Goal: Task Accomplishment & Management: Complete application form

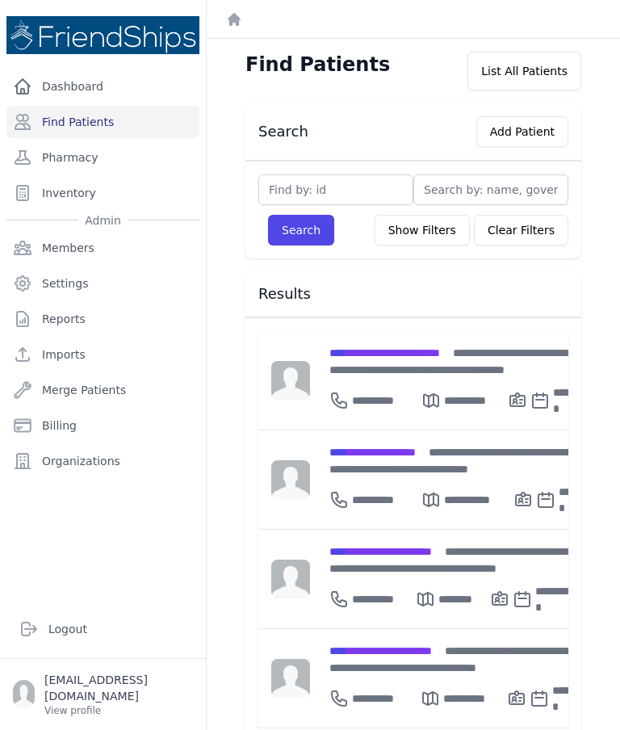
click at [518, 141] on button "Add Patient" at bounding box center [523, 131] width 92 height 31
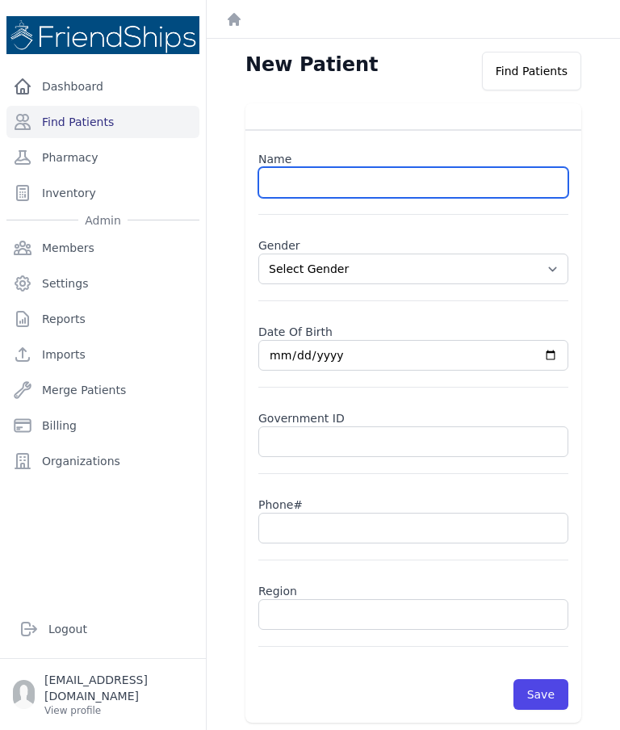
click at [431, 186] on input "text" at bounding box center [414, 182] width 310 height 31
paste input "[PERSON_NAME] [PERSON_NAME]"
type input "[PERSON_NAME] [PERSON_NAME]"
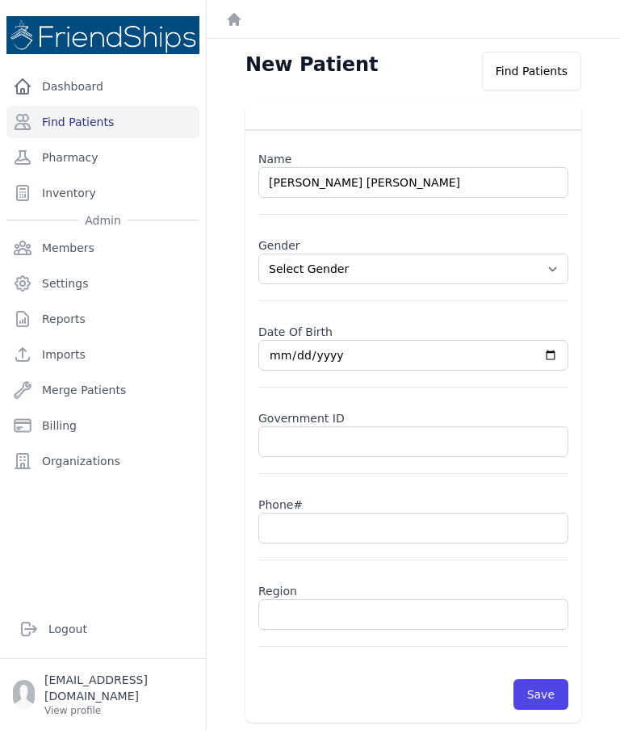
click at [554, 271] on select "Select Gender [DEMOGRAPHIC_DATA] [DEMOGRAPHIC_DATA]" at bounding box center [414, 269] width 310 height 31
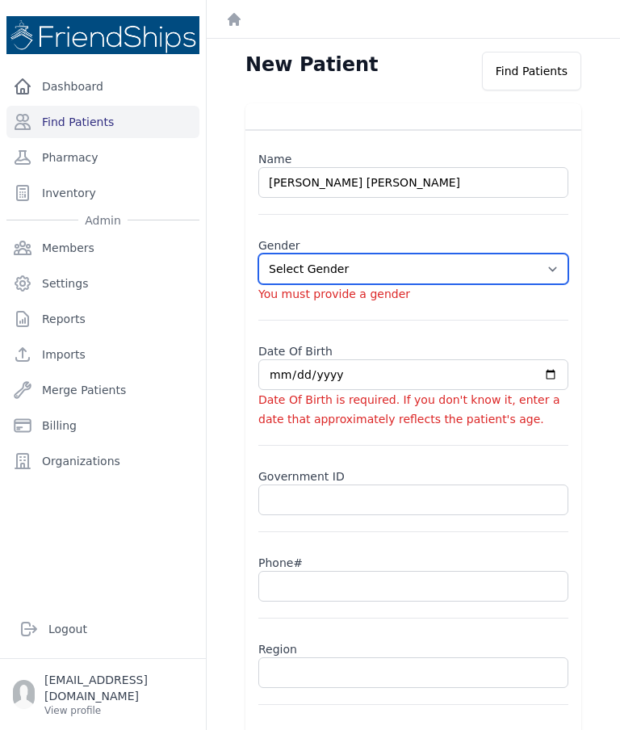
select select "[DEMOGRAPHIC_DATA]"
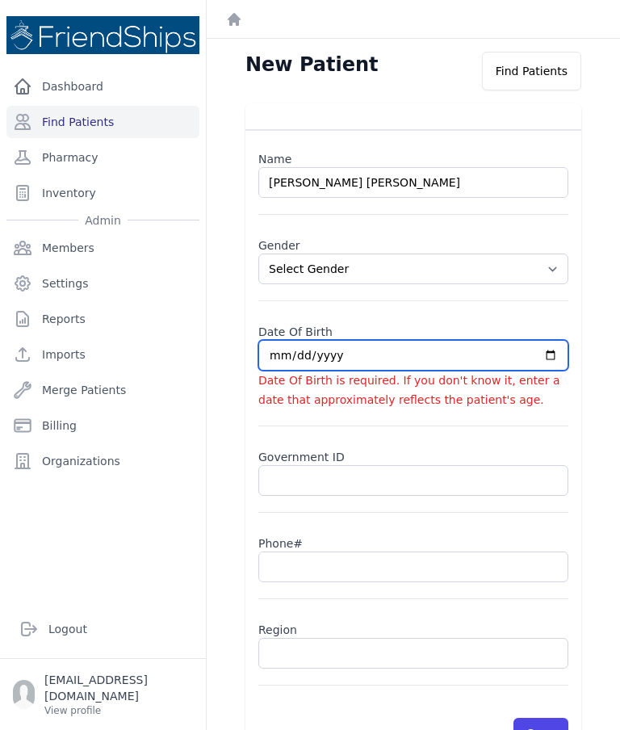
click at [347, 370] on input "date" at bounding box center [414, 355] width 310 height 31
type input "[DATE]"
select select "[DEMOGRAPHIC_DATA]"
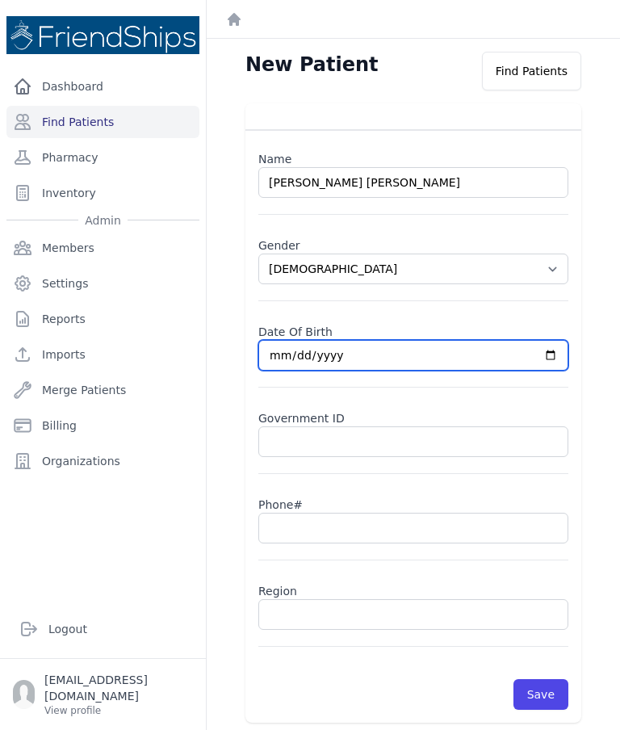
type input "[DATE]"
select select "[DEMOGRAPHIC_DATA]"
type input "[DATE]"
select select "[DEMOGRAPHIC_DATA]"
type input "[DATE]"
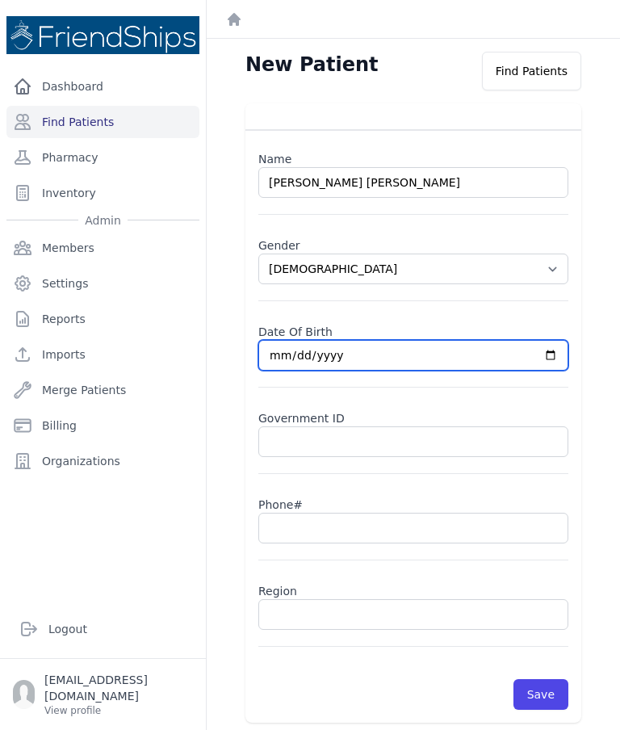
select select "[DEMOGRAPHIC_DATA]"
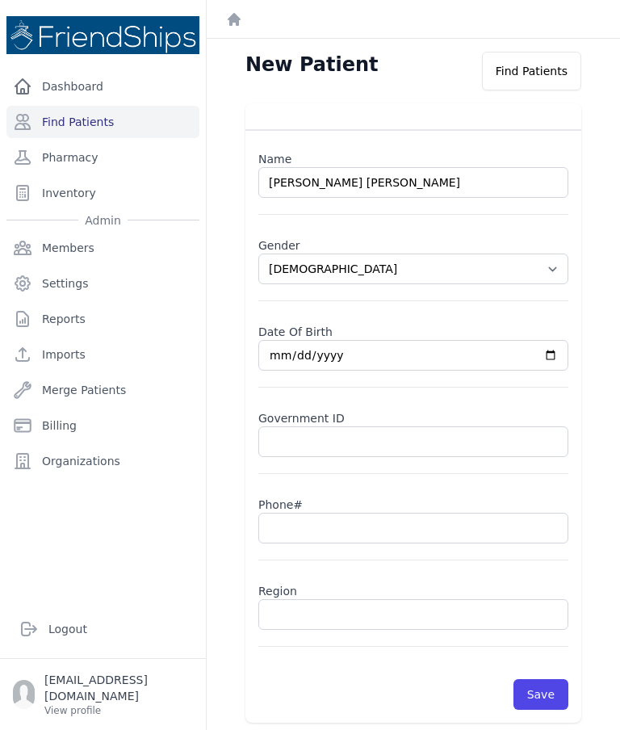
click at [322, 532] on input "text" at bounding box center [414, 528] width 310 height 31
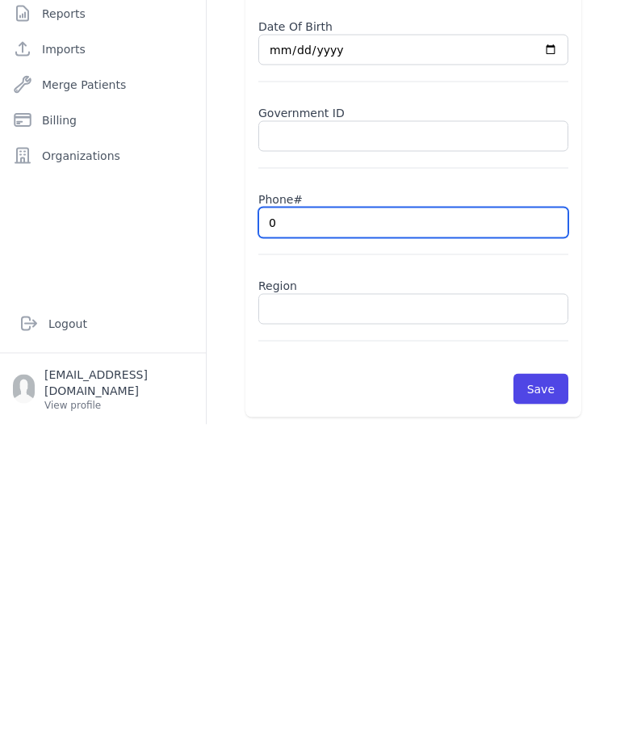
type input "09"
select select "[DEMOGRAPHIC_DATA]"
type input "0932"
select select "[DEMOGRAPHIC_DATA]"
type input "0932205"
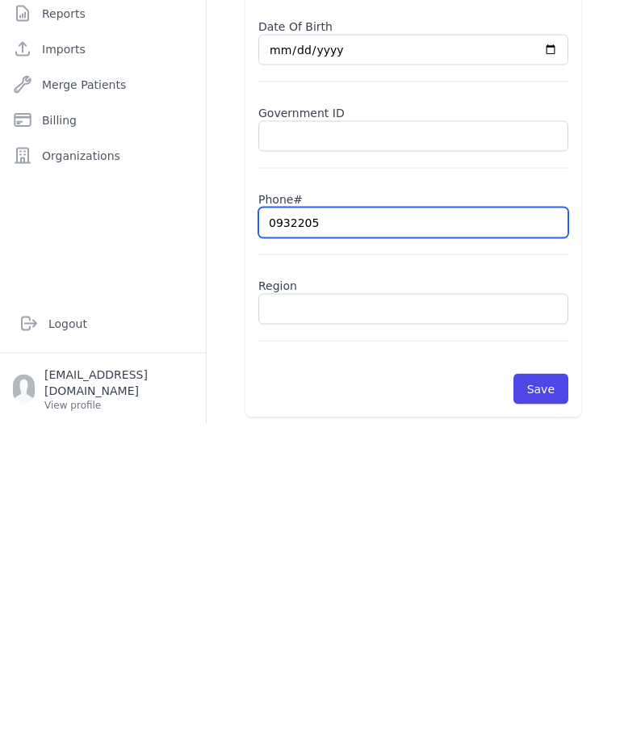
select select "[DEMOGRAPHIC_DATA]"
type input "09322059"
select select "[DEMOGRAPHIC_DATA]"
type input "0932205938"
select select "[DEMOGRAPHIC_DATA]"
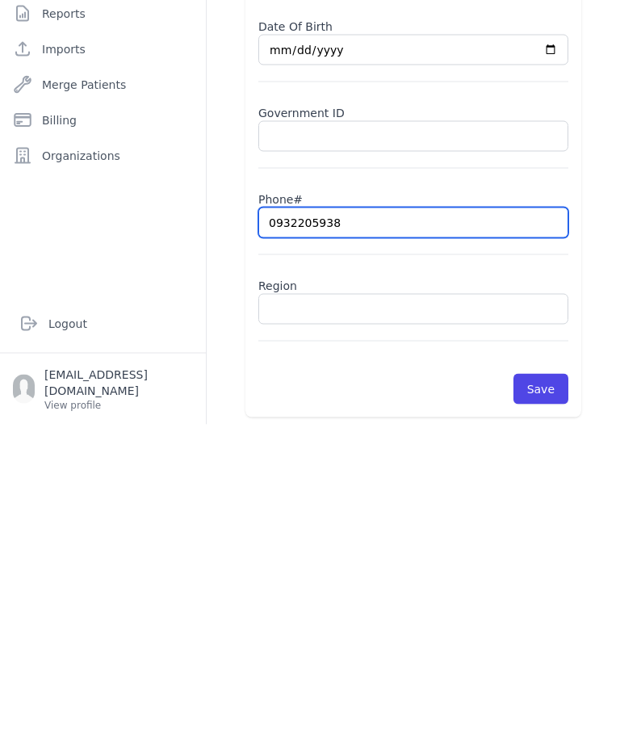
type input "0932205938"
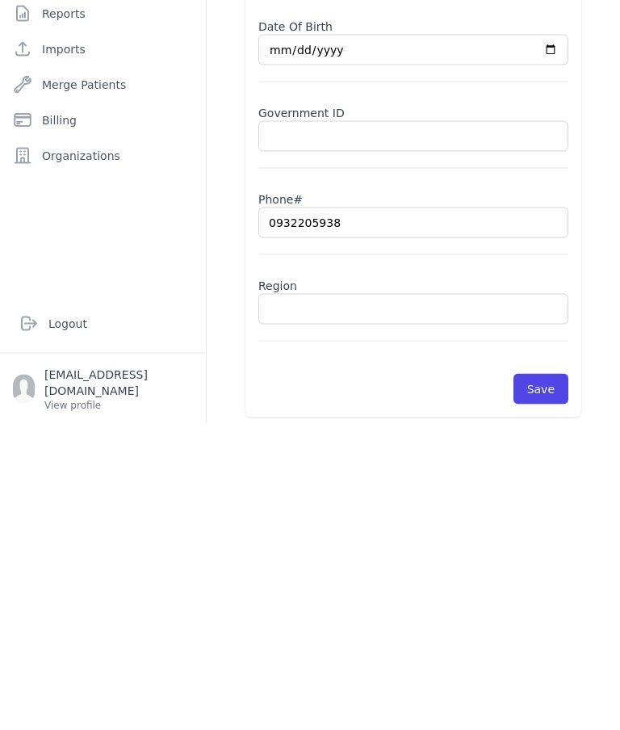
click at [348, 599] on input "text" at bounding box center [414, 614] width 310 height 31
select select "[DEMOGRAPHIC_DATA]"
type input "0932205938"
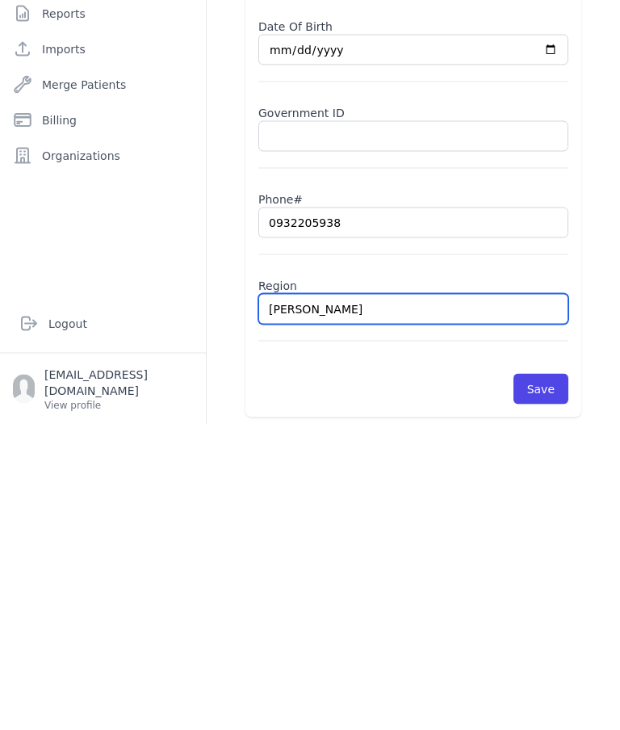
type input "Sama"
select select "[DEMOGRAPHIC_DATA]"
type input "[PERSON_NAME]"
select select "[DEMOGRAPHIC_DATA]"
type input "Samadaniah"
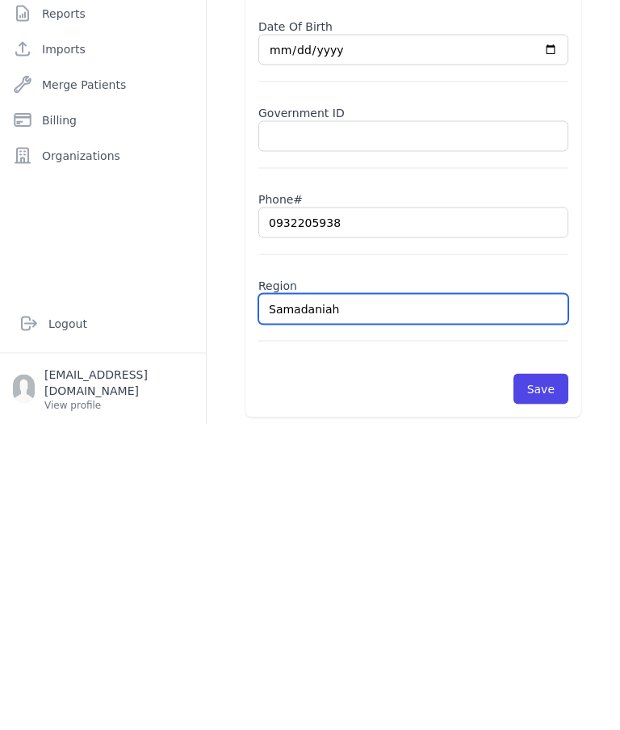
select select "[DEMOGRAPHIC_DATA]"
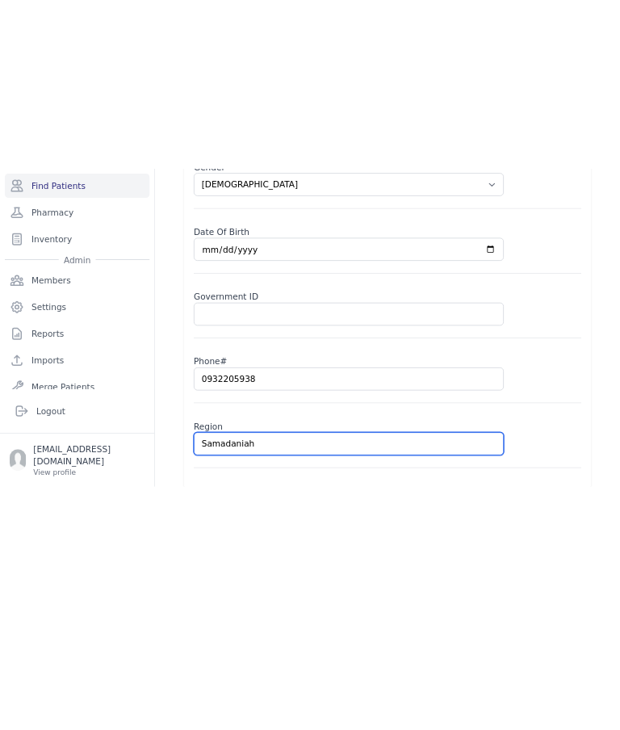
scroll to position [39, 0]
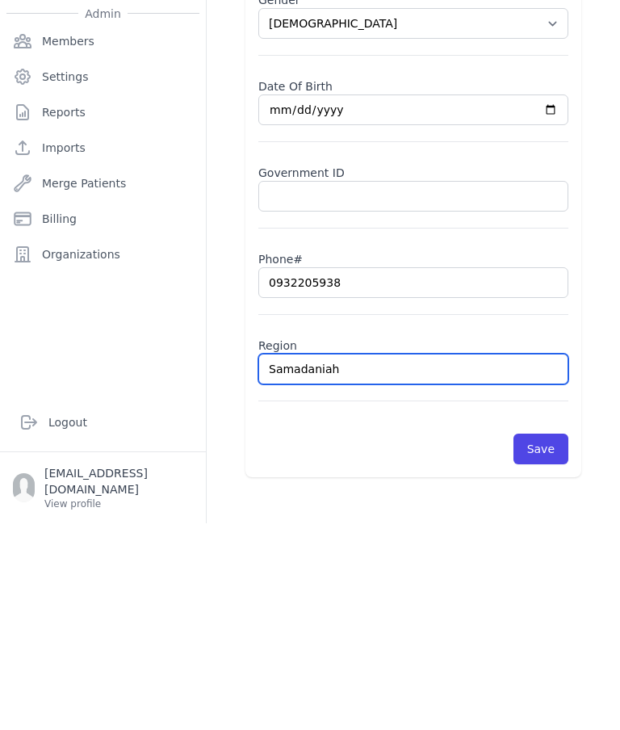
type input "Samadaniah"
click at [543, 641] on button "Save" at bounding box center [541, 656] width 55 height 31
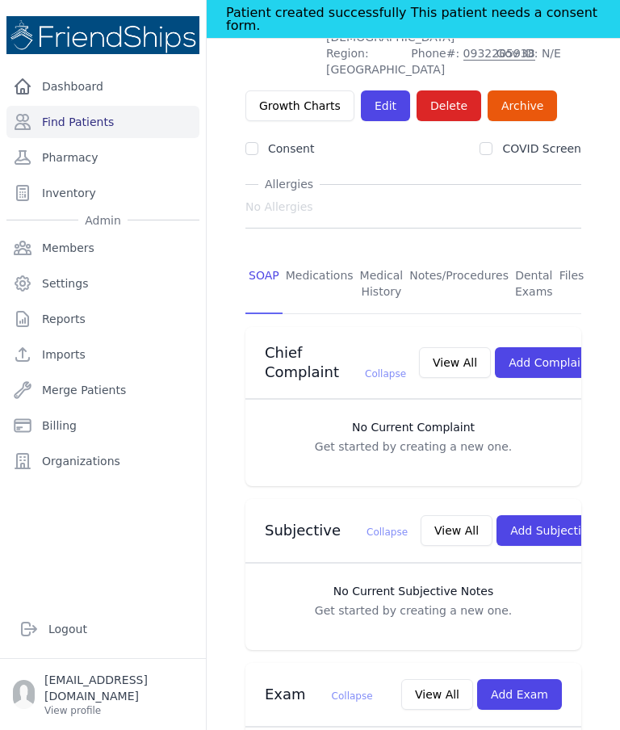
scroll to position [162, 0]
click at [539, 679] on button "Add Exam" at bounding box center [519, 694] width 85 height 31
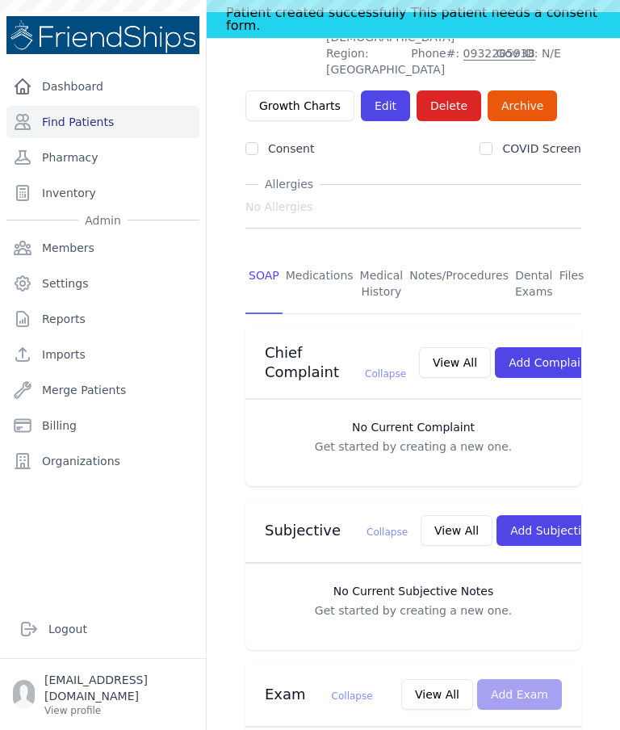
scroll to position [0, 0]
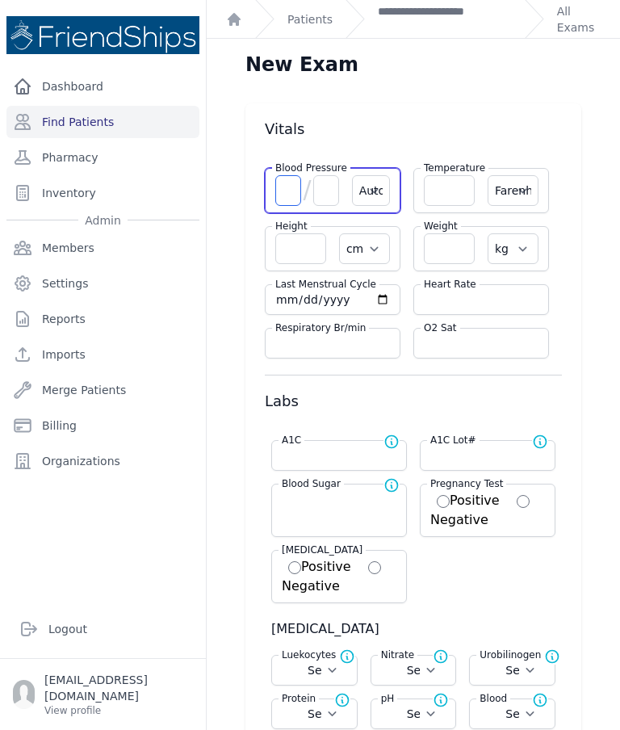
click at [288, 203] on input "number" at bounding box center [288, 190] width 26 height 31
type input "111"
click at [333, 200] on input "number" at bounding box center [326, 190] width 26 height 31
type input "64"
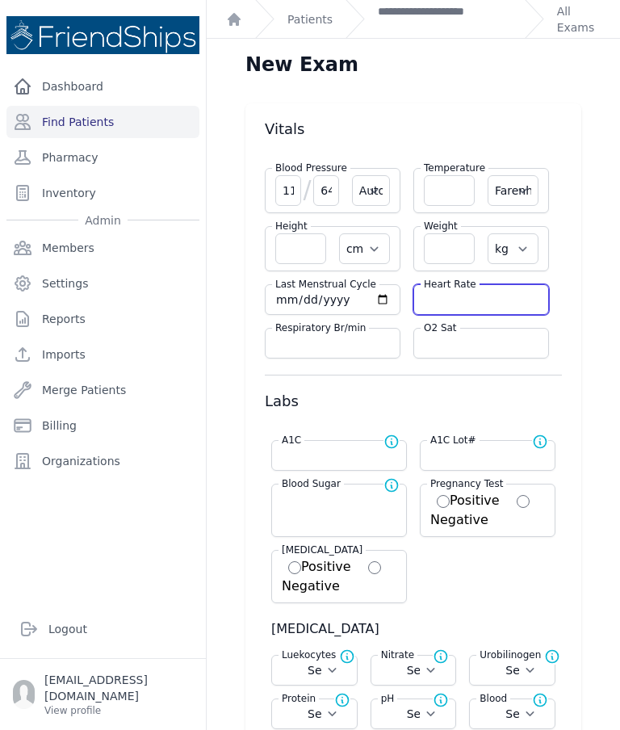
click at [487, 307] on input "number" at bounding box center [481, 300] width 115 height 16
type input "119"
click at [473, 196] on input "number" at bounding box center [449, 190] width 51 height 31
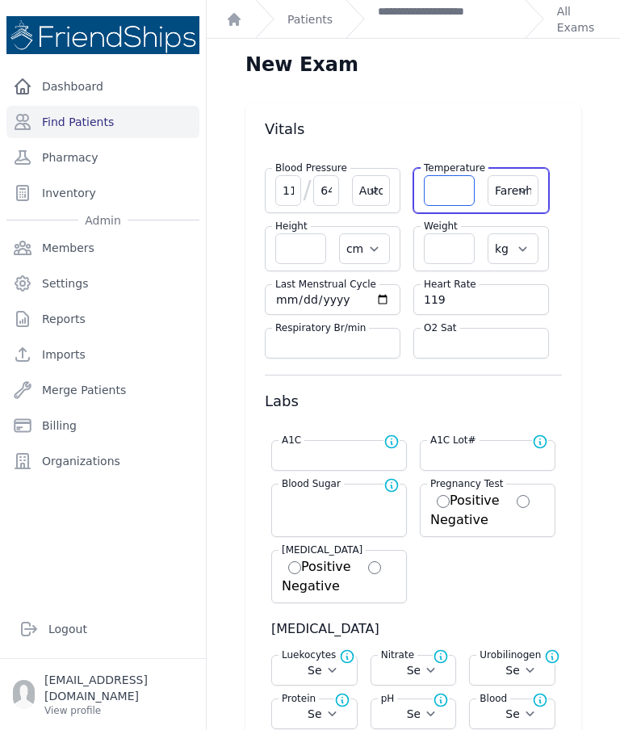
select select "Automatic"
select select "F"
select select "cm"
select select "kg"
select select
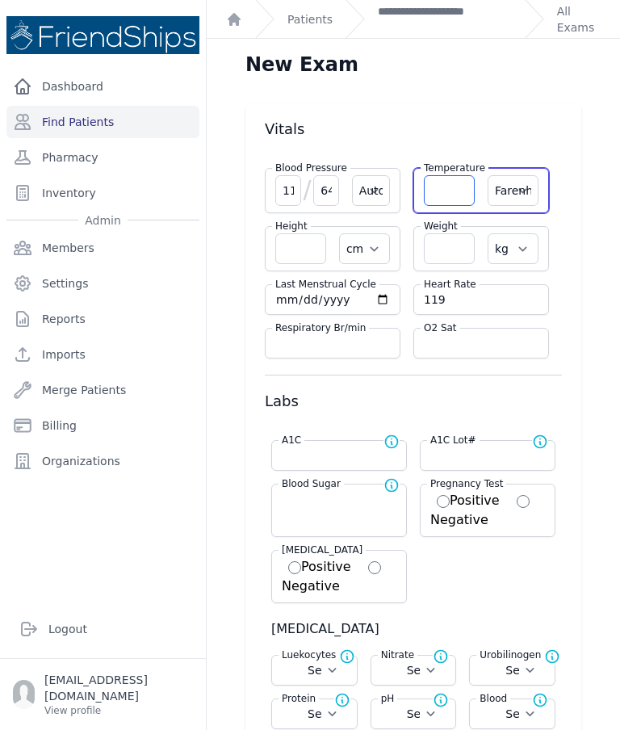
select select
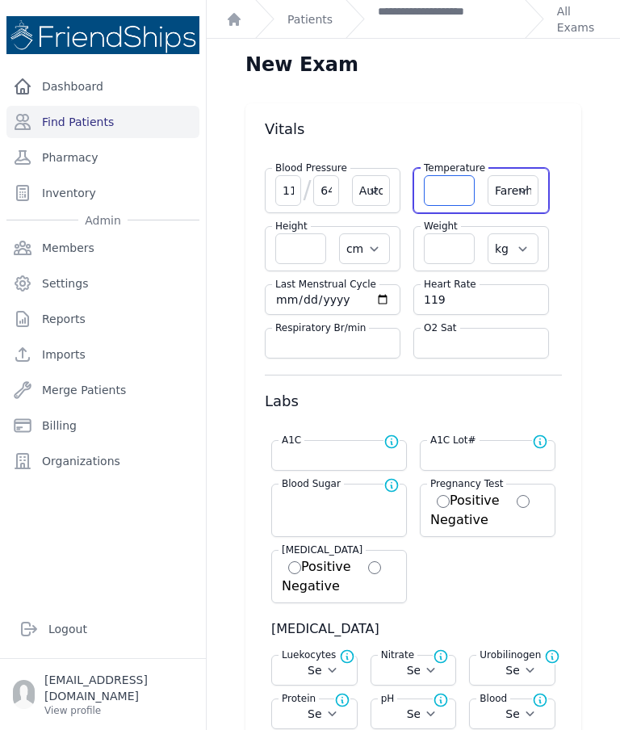
select select
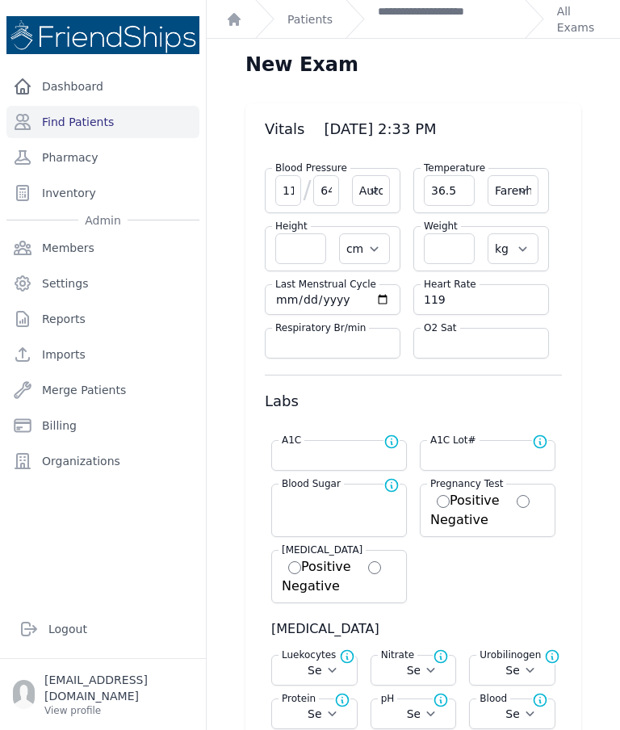
type input "36.5"
click at [536, 198] on select "Farenheit [PERSON_NAME]" at bounding box center [513, 190] width 51 height 31
select select "C"
click at [459, 245] on input "number" at bounding box center [449, 248] width 51 height 31
type input "64"
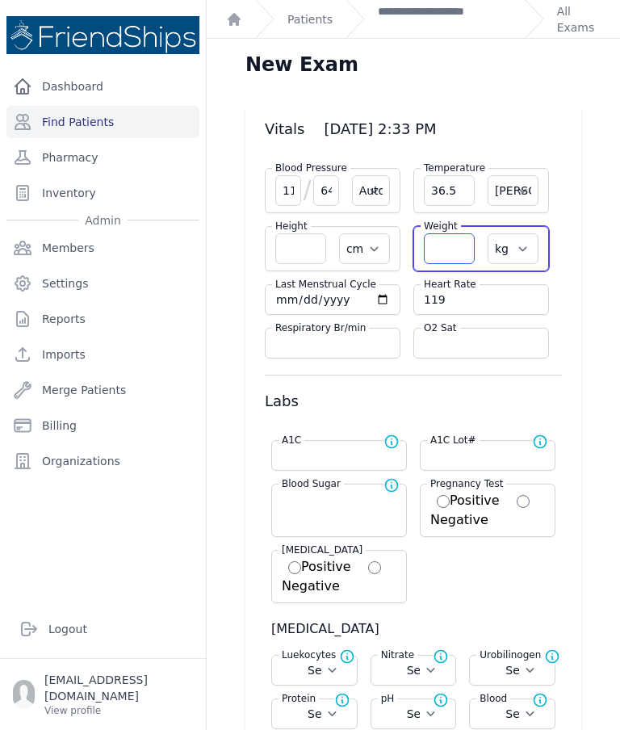
select select "Automatic"
select select "cm"
select select "kg"
select select
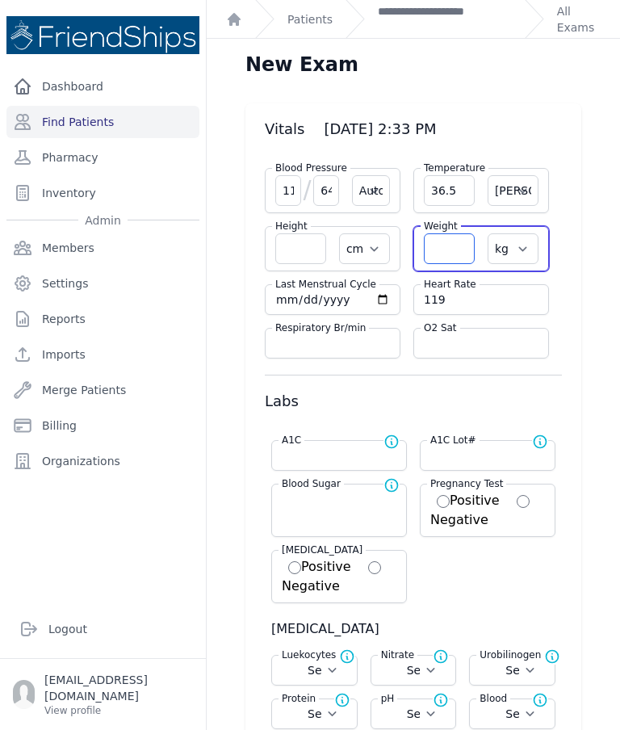
select select
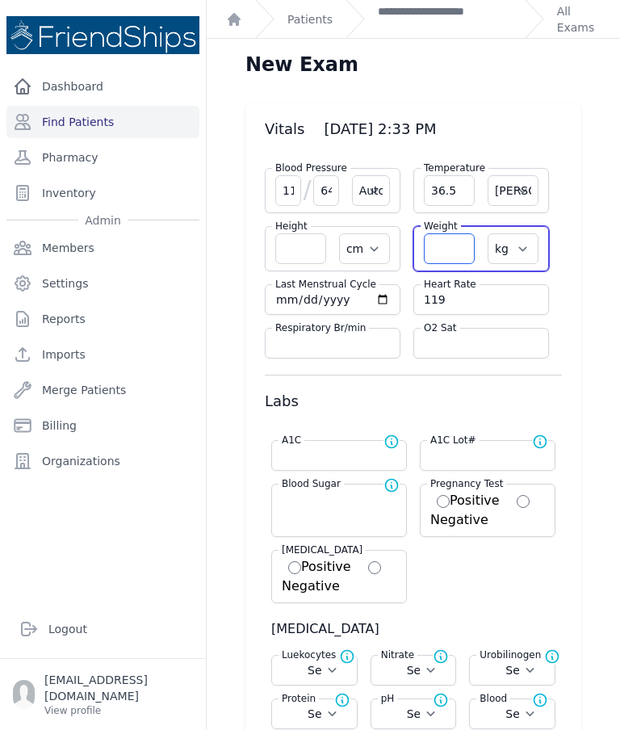
select select
type input "58.1"
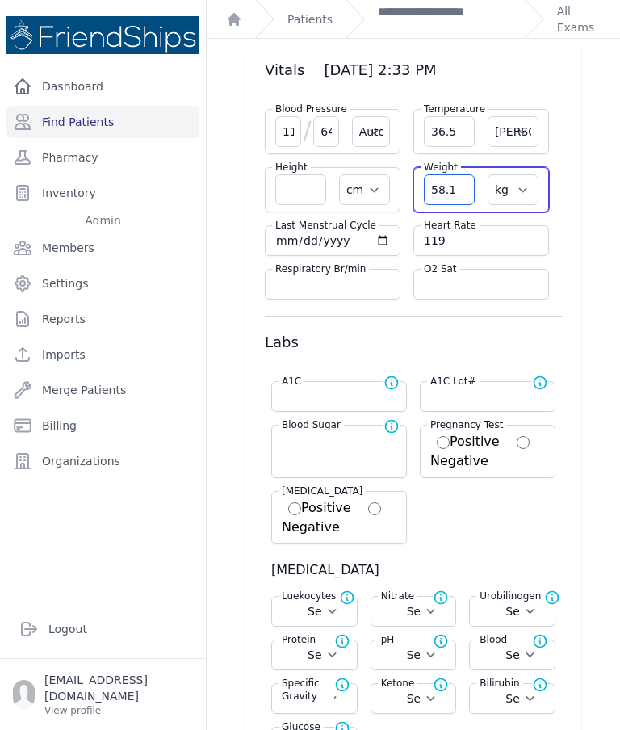
select select "Automatic"
select select "cm"
select select "kg"
type input "119"
select select
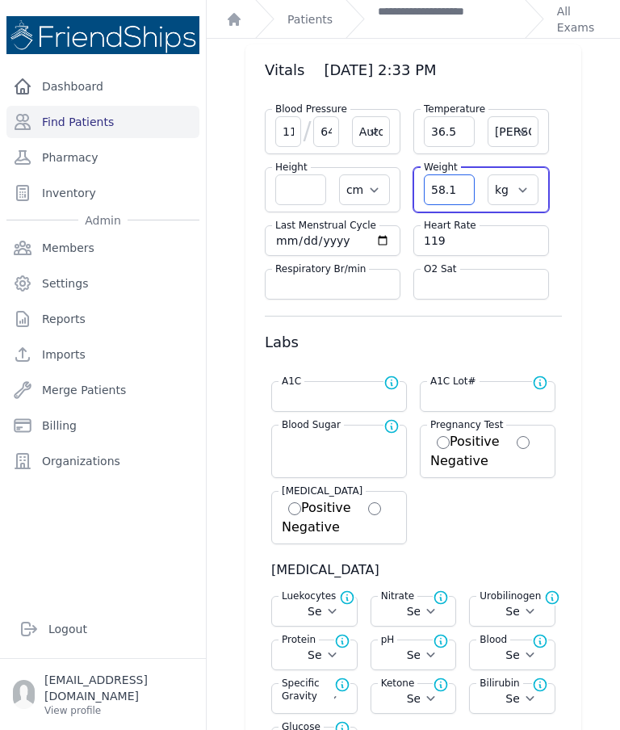
select select
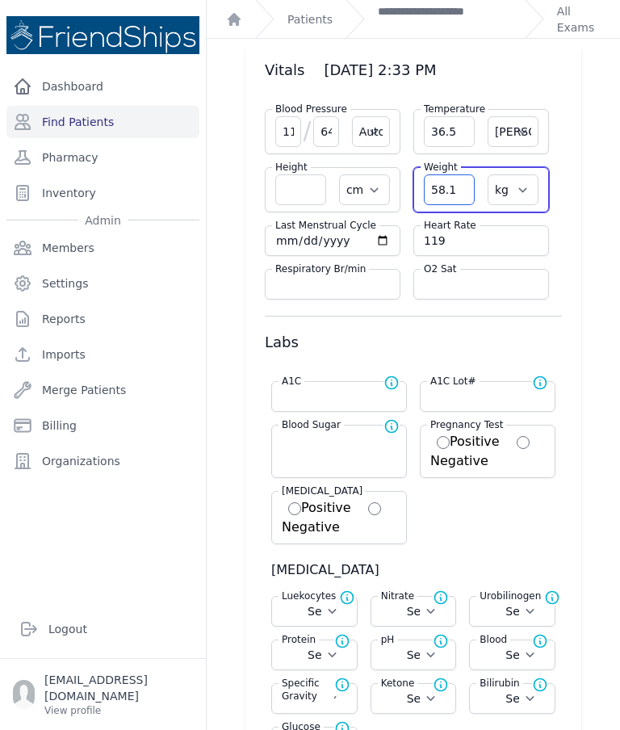
select select
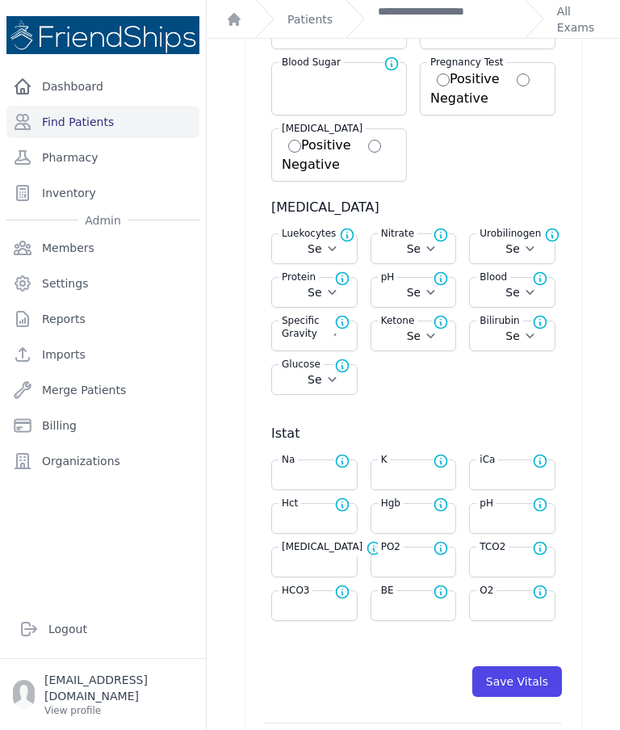
select select "Automatic"
type input "36.5"
select select "cm"
select select "kg"
select select
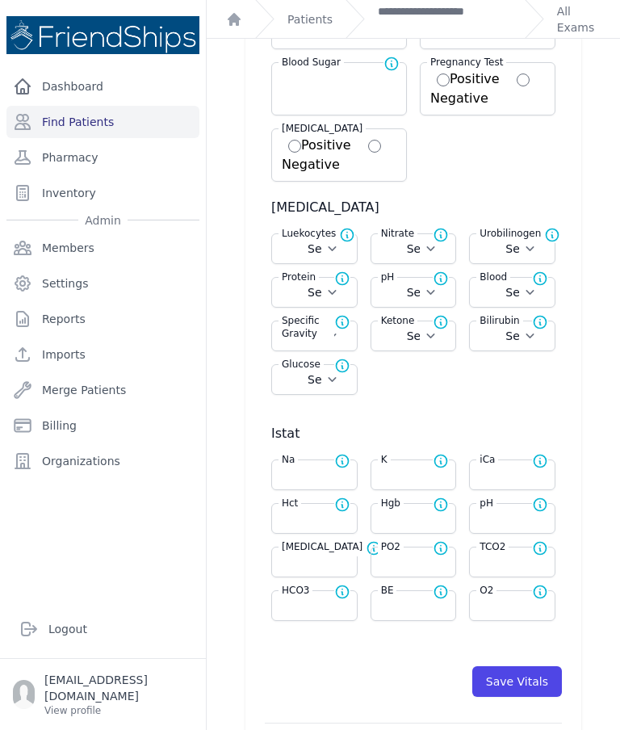
select select
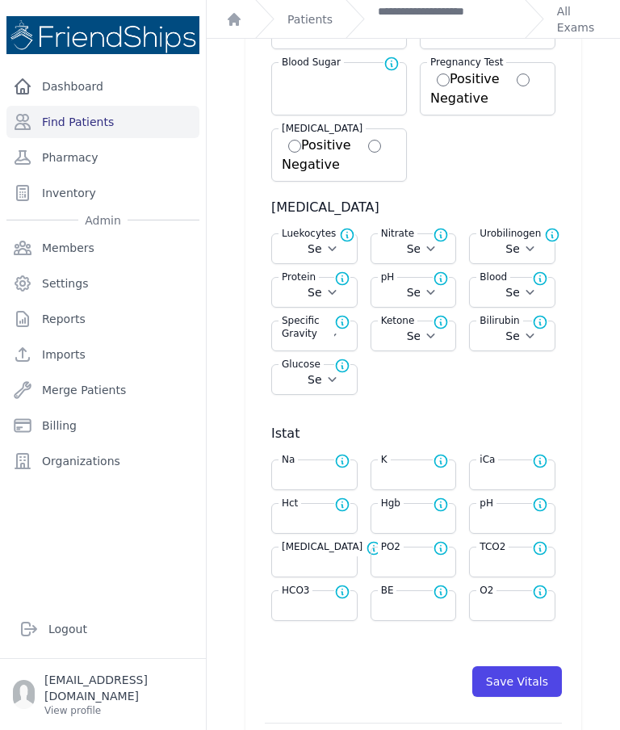
select select
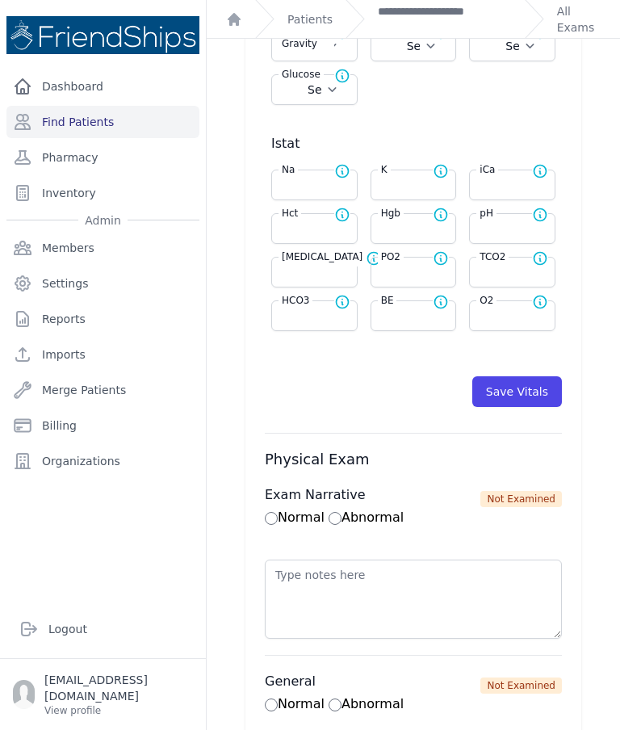
scroll to position [770, 0]
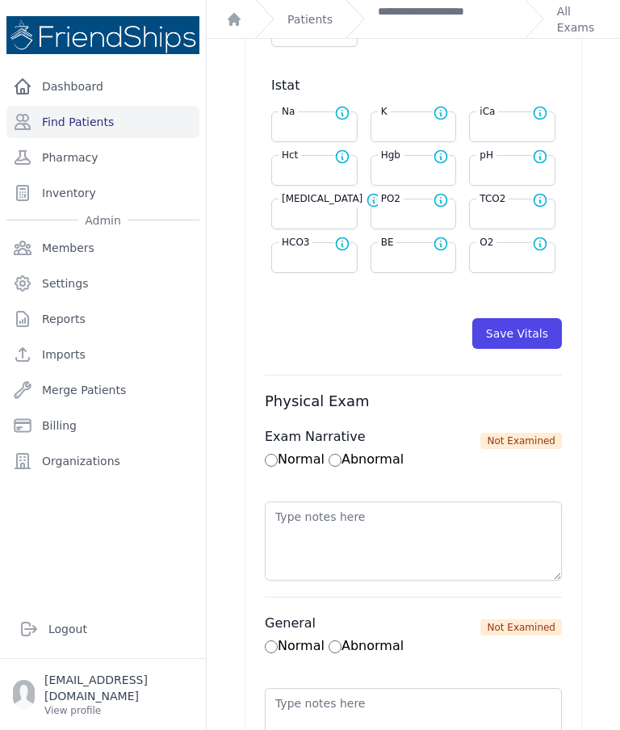
select select "Automatic"
select select "C"
select select "cm"
select select "kg"
select select
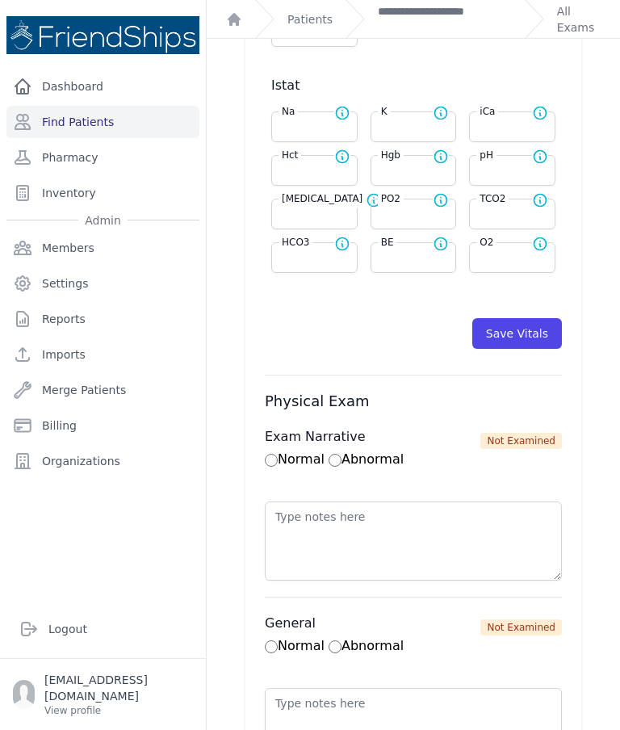
select select
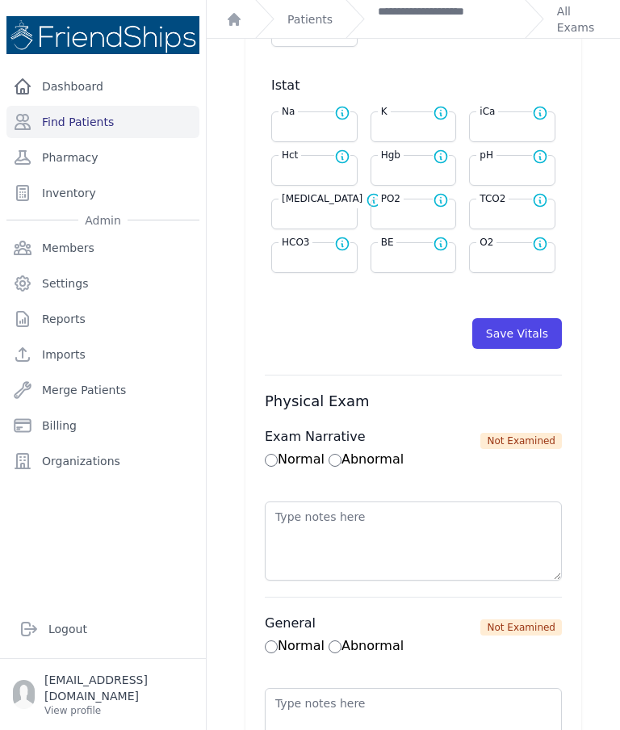
select select
type input "58.1"
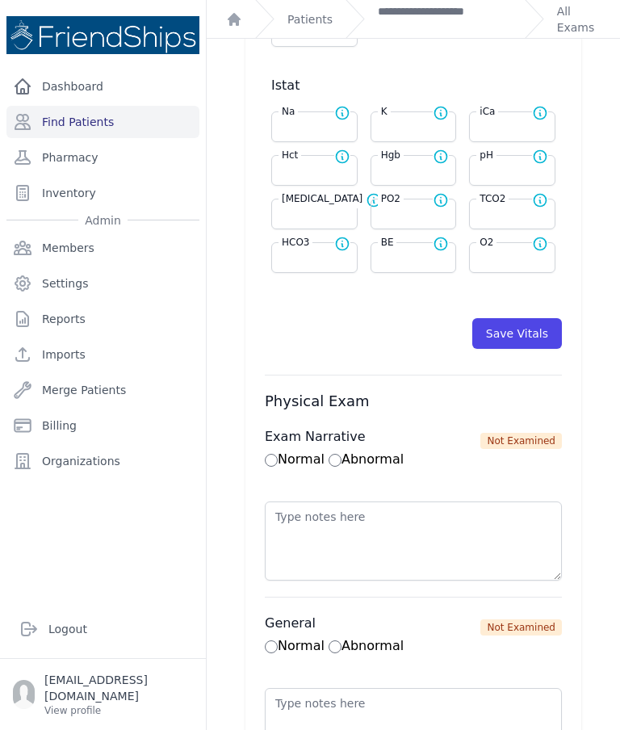
click at [546, 341] on button "Save Vitals" at bounding box center [518, 333] width 90 height 31
select select "Automatic"
select select "cm"
select select "kg"
select select
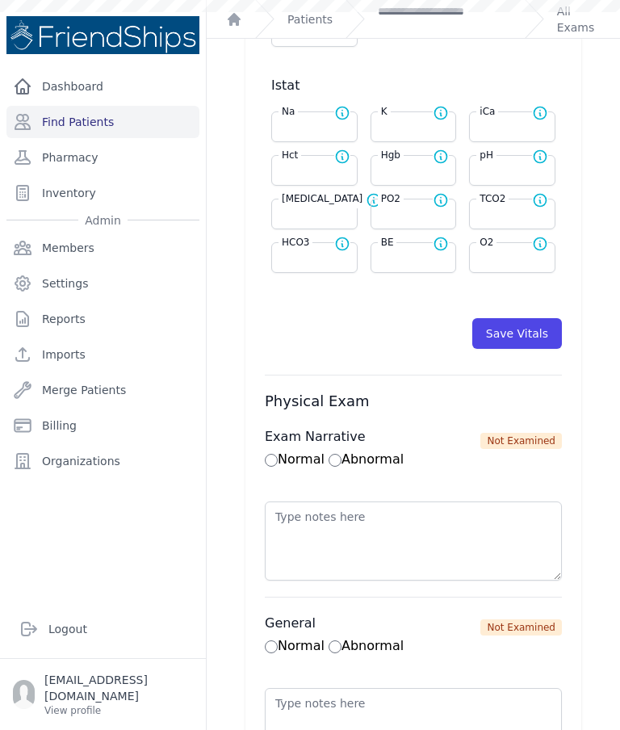
select select
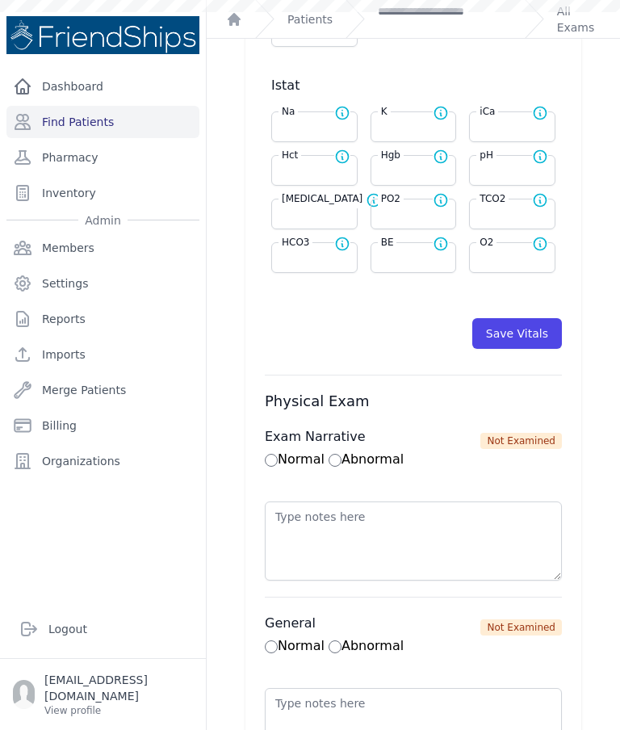
select select
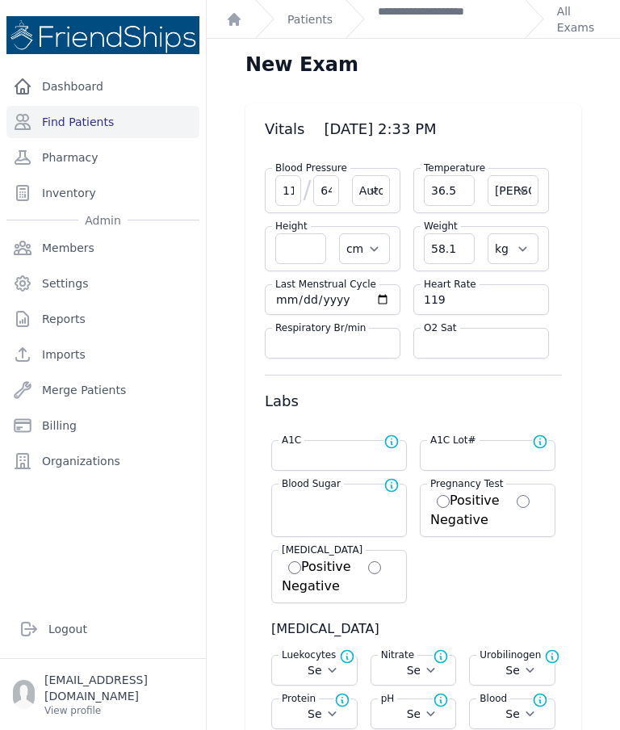
click at [416, 35] on link "**********" at bounding box center [445, 19] width 134 height 32
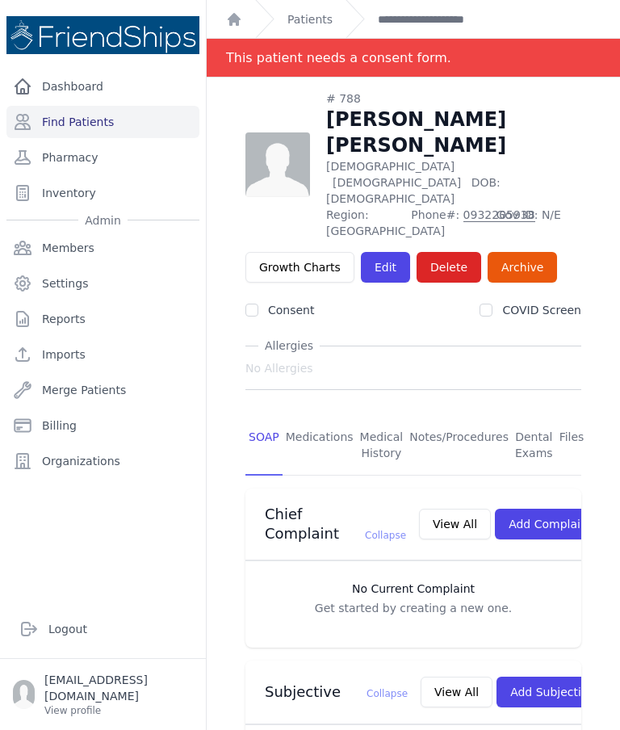
click at [131, 123] on link "Find Patients" at bounding box center [102, 122] width 193 height 32
